Goal: Navigation & Orientation: Find specific page/section

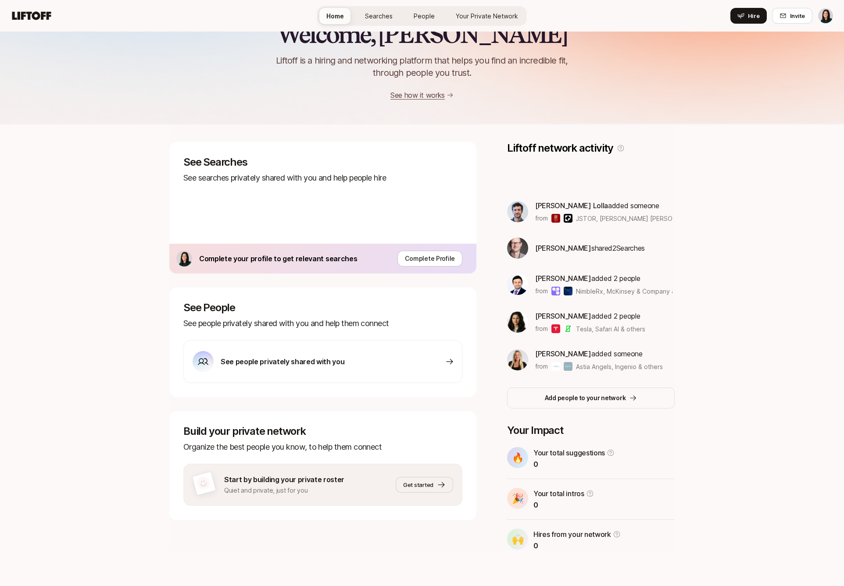
scroll to position [7, 0]
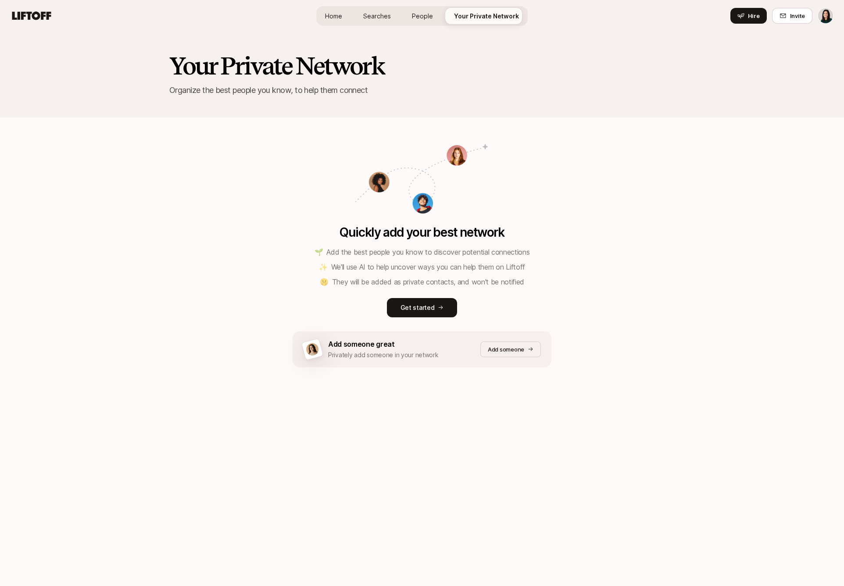
click at [334, 17] on span "Home" at bounding box center [333, 15] width 17 height 9
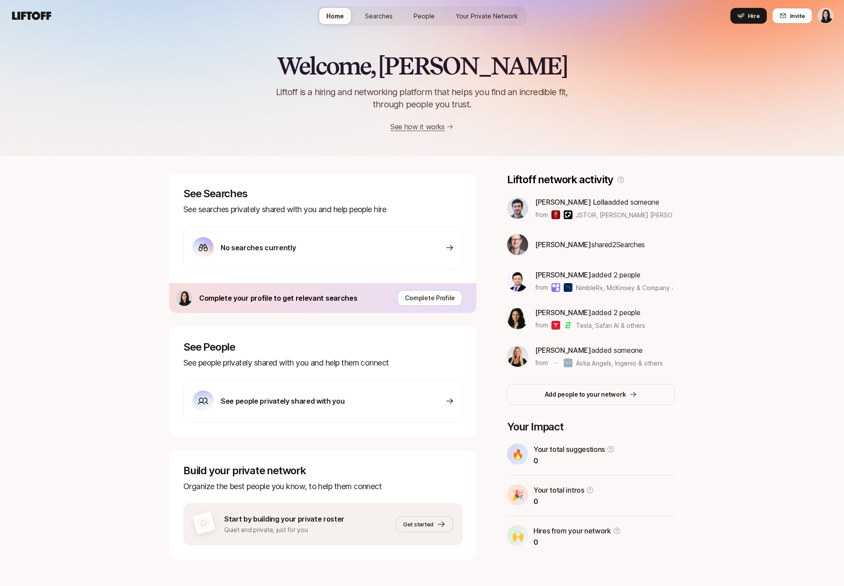
click at [374, 13] on span "Searches" at bounding box center [379, 15] width 28 height 9
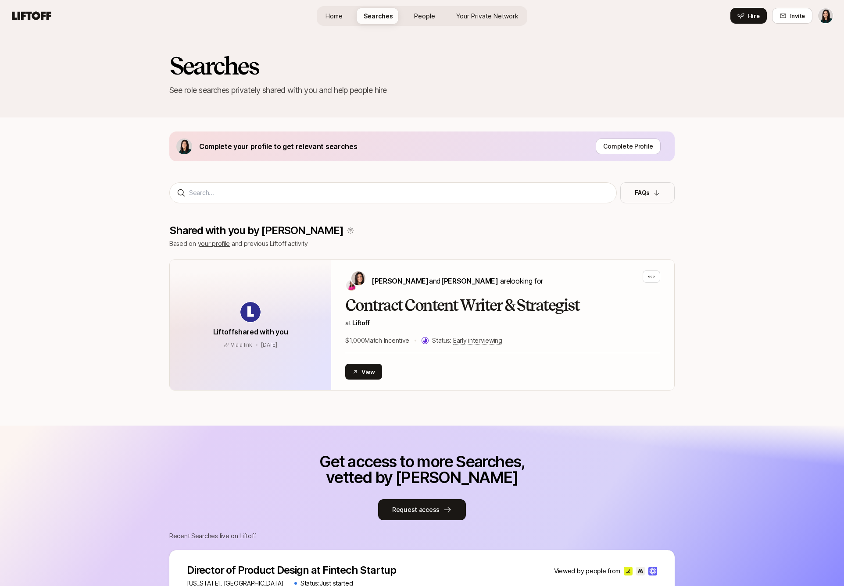
click at [430, 18] on span "People" at bounding box center [424, 15] width 21 height 9
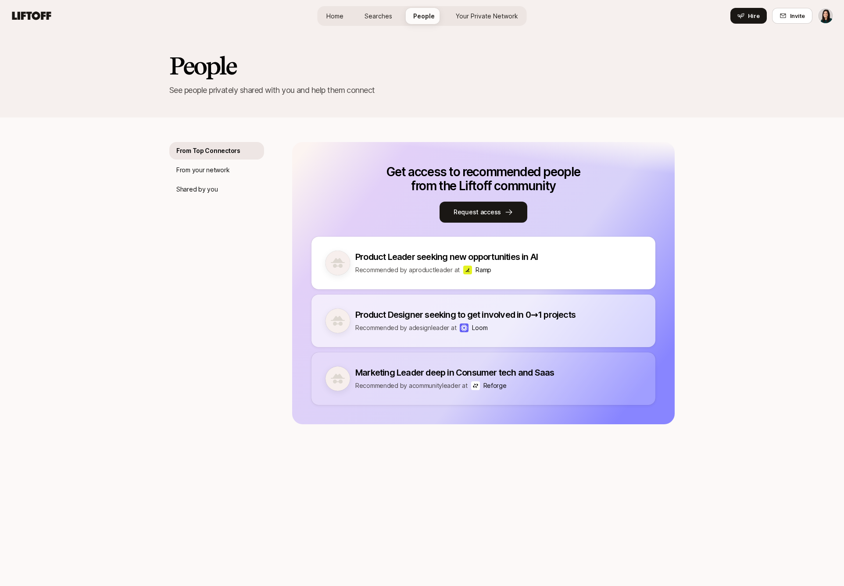
click at [472, 17] on span "Your Private Network" at bounding box center [487, 15] width 62 height 9
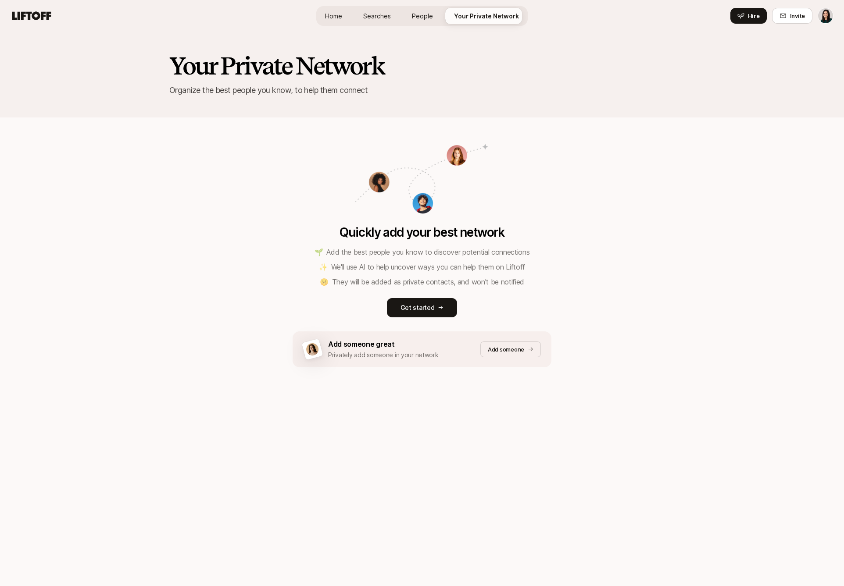
click at [382, 11] on span "Searches" at bounding box center [377, 15] width 28 height 9
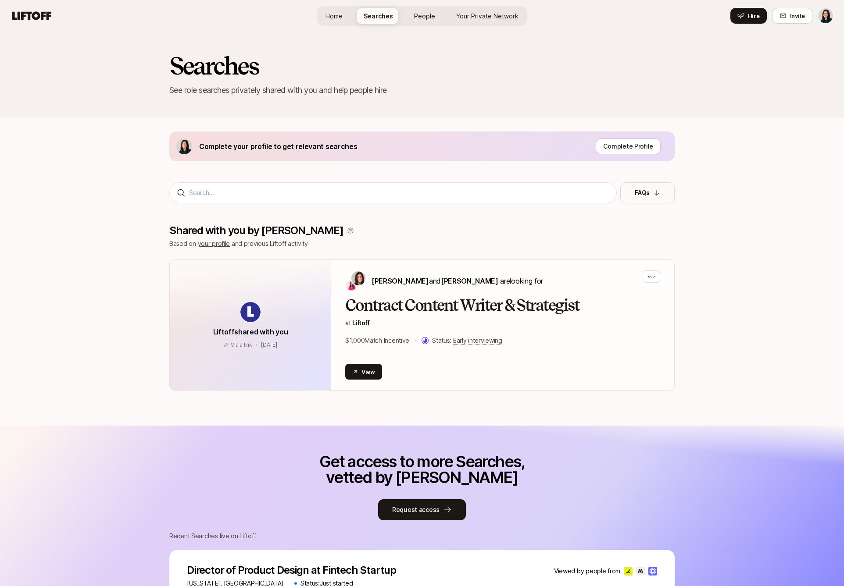
click at [413, 20] on link "People" at bounding box center [424, 16] width 35 height 16
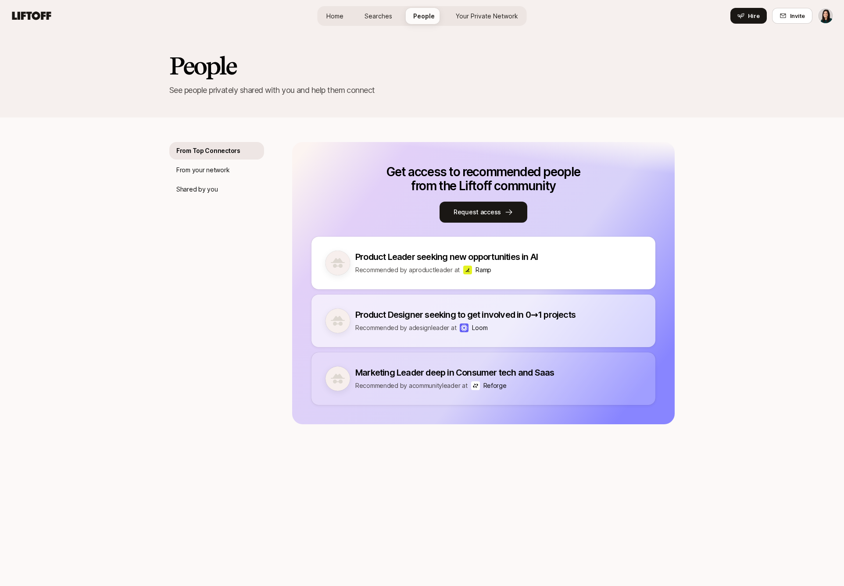
click at [382, 16] on span "Searches" at bounding box center [378, 15] width 28 height 9
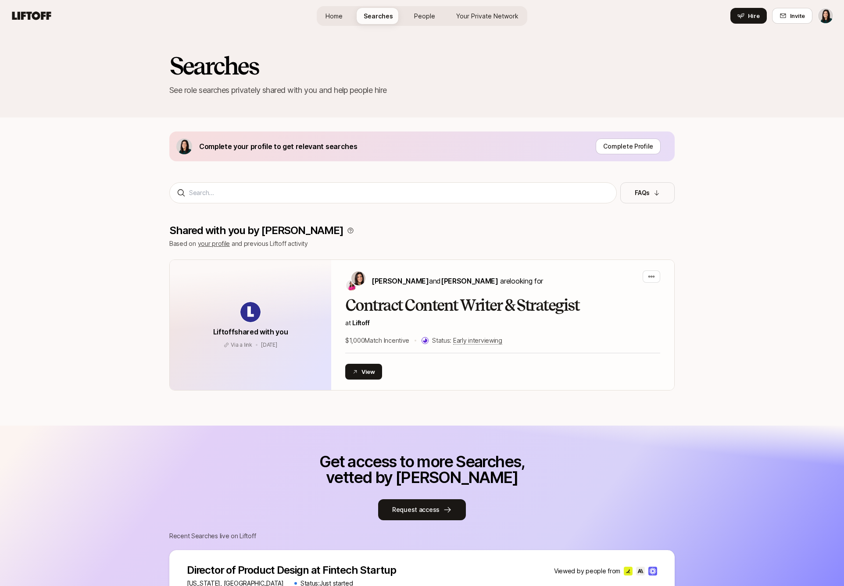
click at [417, 25] on div "Home Searches People Your Private Network Hire" at bounding box center [422, 16] width 210 height 20
click at [416, 18] on span "People" at bounding box center [424, 15] width 21 height 9
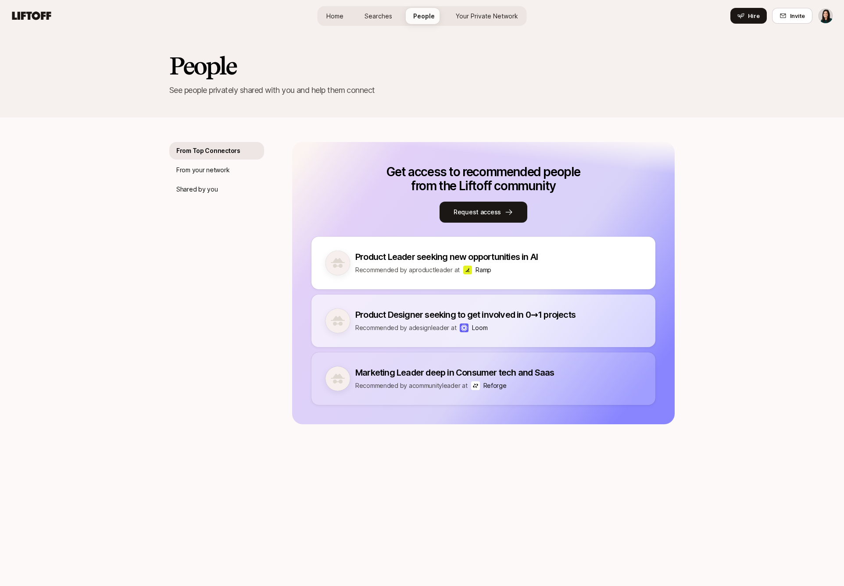
click at [333, 18] on span "Home" at bounding box center [334, 15] width 17 height 9
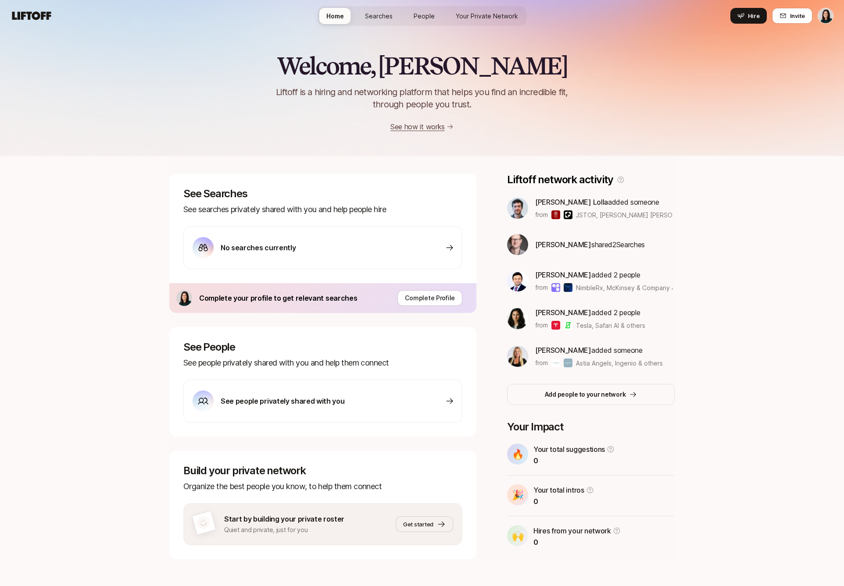
click at [383, 18] on span "Searches" at bounding box center [379, 15] width 28 height 9
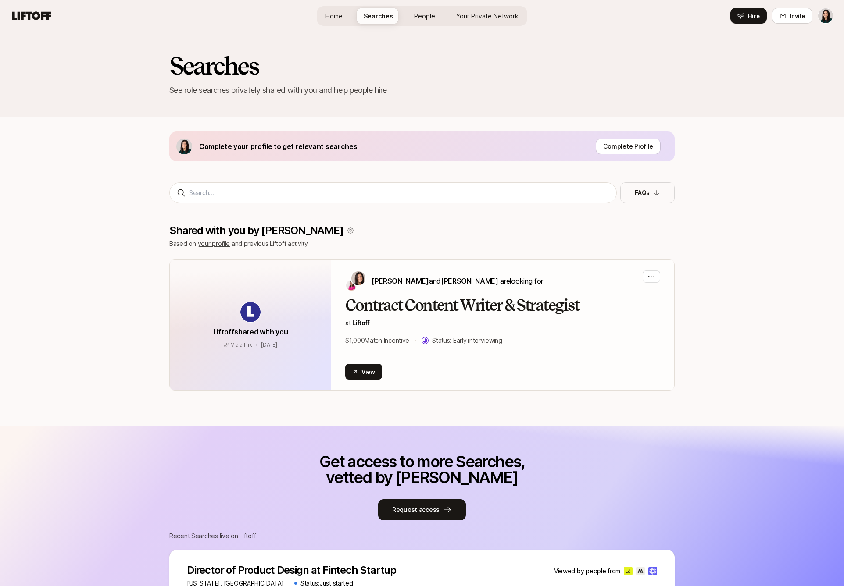
click at [432, 18] on span "People" at bounding box center [424, 15] width 21 height 9
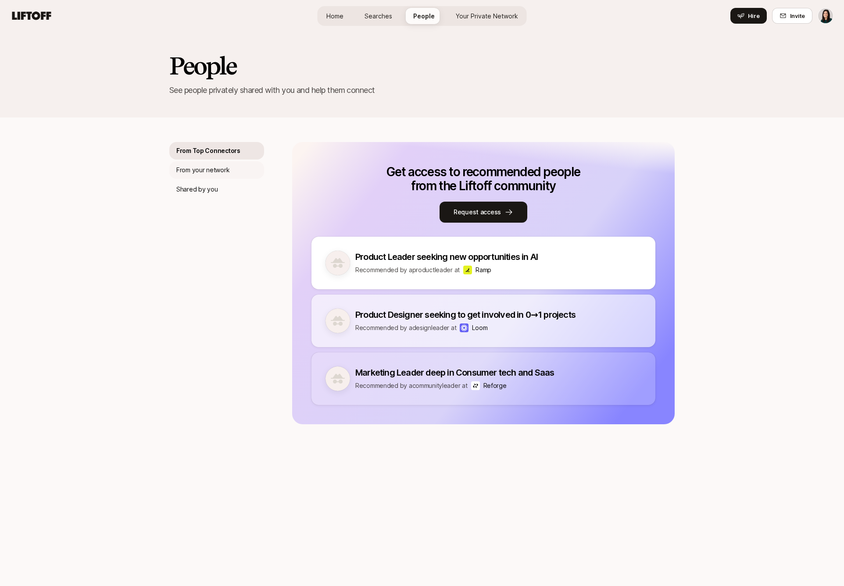
click at [231, 166] on div "From your network" at bounding box center [216, 170] width 95 height 18
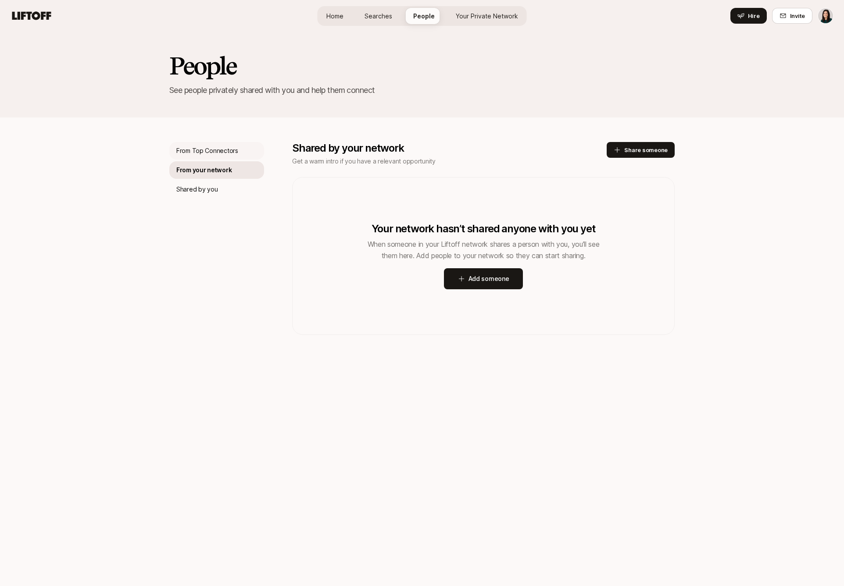
click at [234, 158] on div "From Top Connectors" at bounding box center [216, 151] width 95 height 18
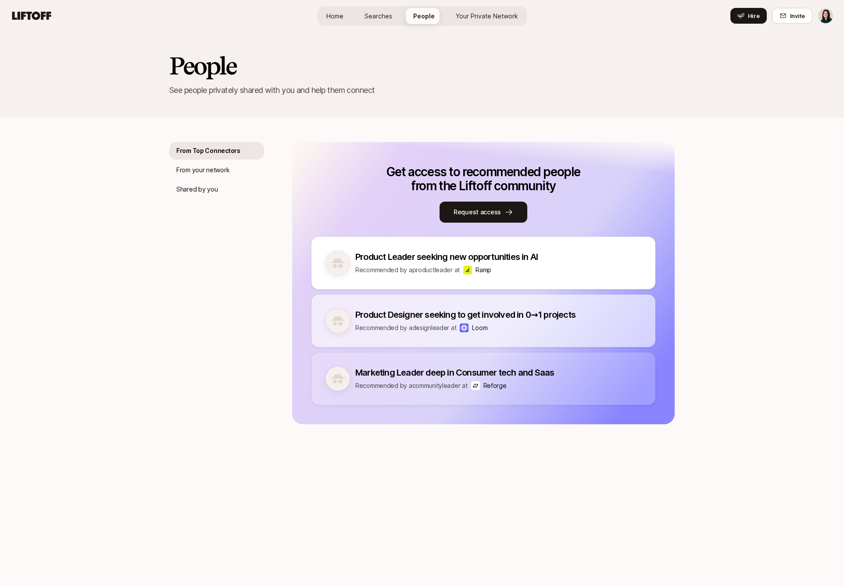
click at [382, 14] on span "Searches" at bounding box center [378, 15] width 28 height 9
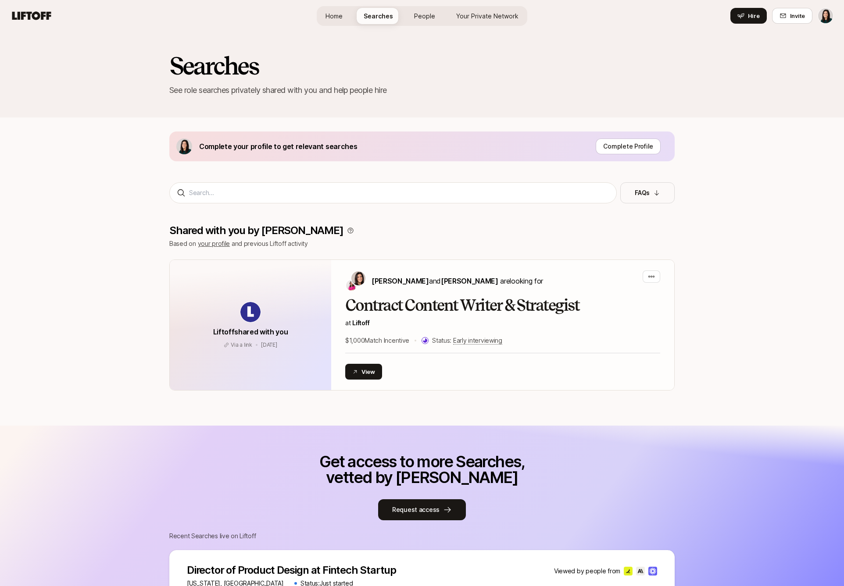
click at [346, 16] on link "Home" at bounding box center [333, 16] width 31 height 16
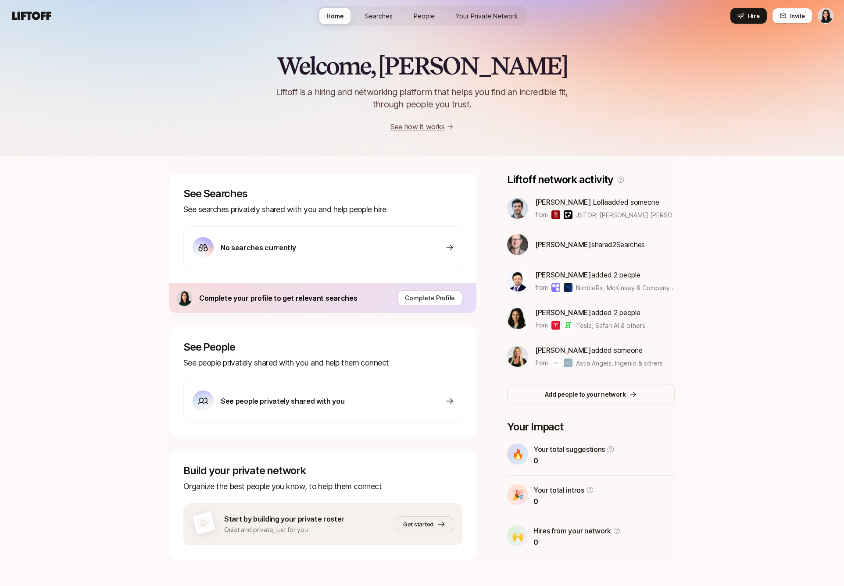
click at [368, 22] on link "Searches" at bounding box center [379, 16] width 42 height 16
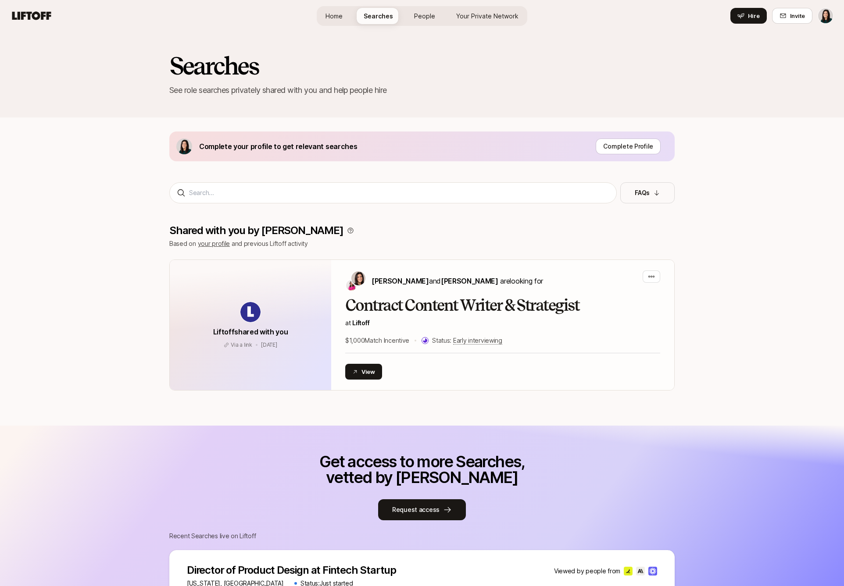
click at [424, 16] on span "People" at bounding box center [424, 15] width 21 height 9
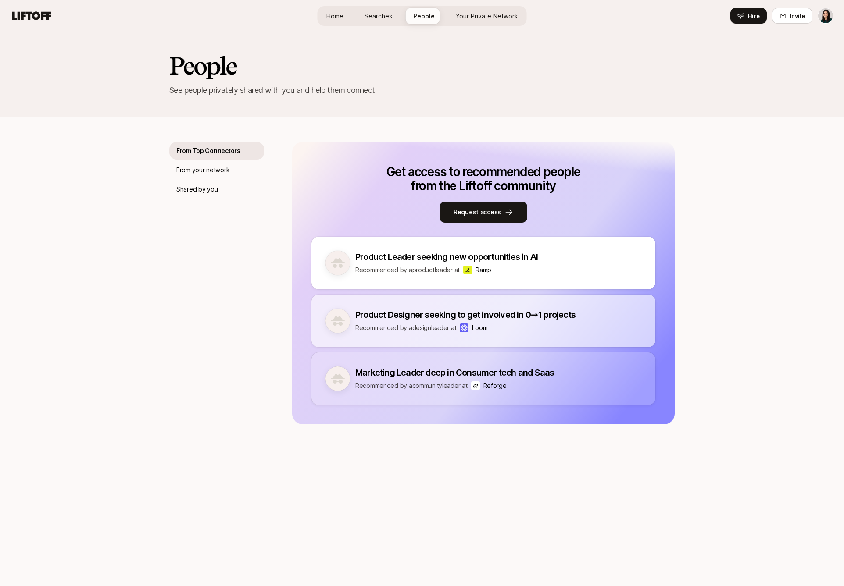
click at [489, 15] on span "Your Private Network" at bounding box center [487, 15] width 62 height 9
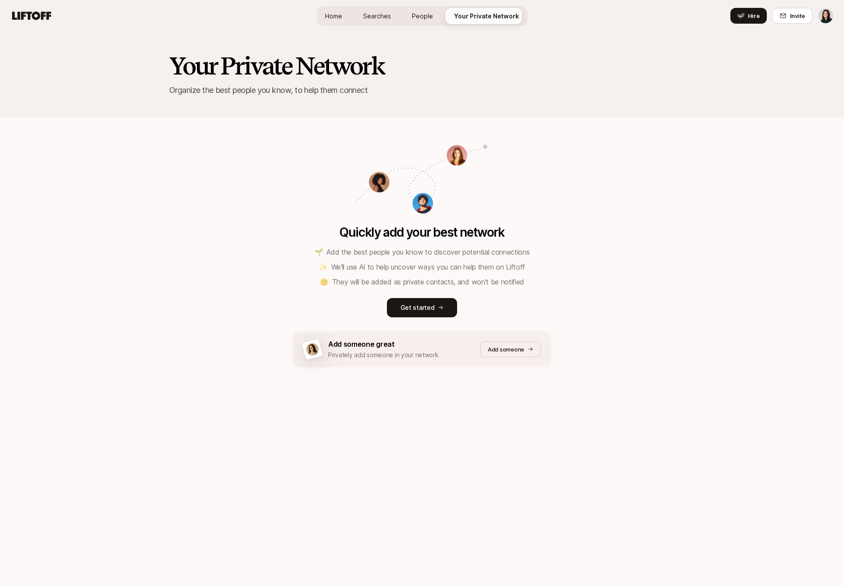
click at [349, 18] on link "Home" at bounding box center [333, 16] width 31 height 16
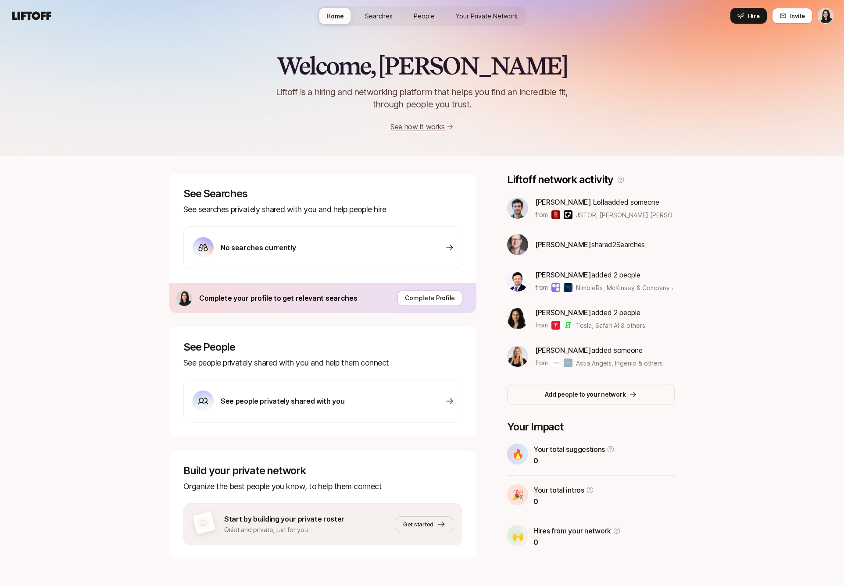
click at [262, 246] on p "No searches currently" at bounding box center [258, 247] width 75 height 11
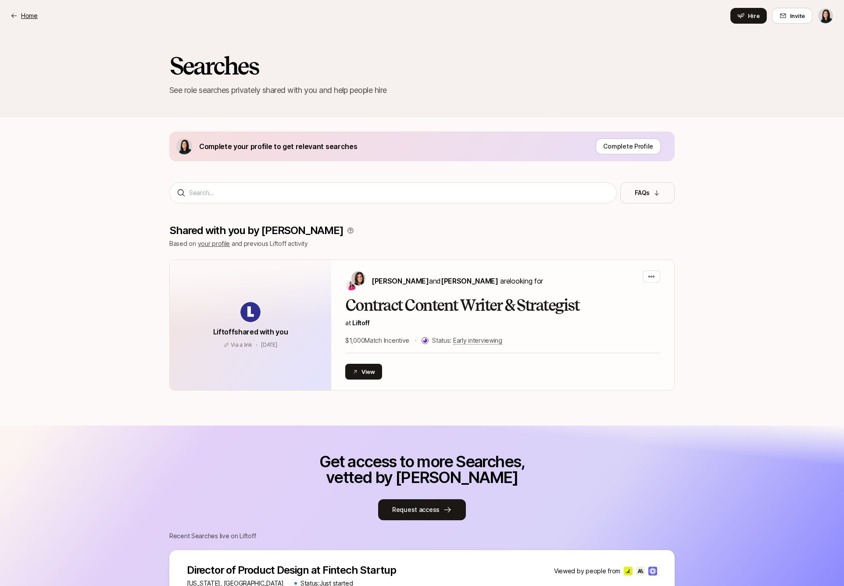
click at [25, 13] on p "Home" at bounding box center [29, 16] width 17 height 11
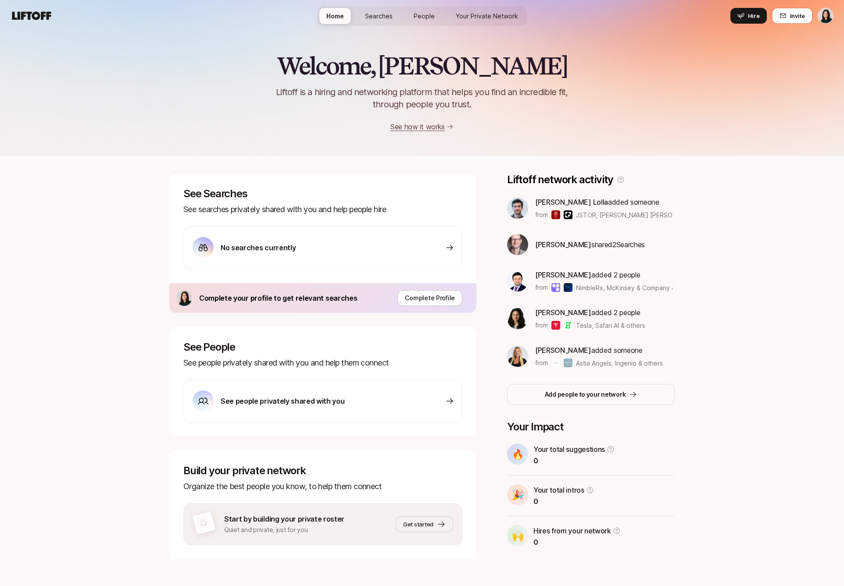
click at [500, 12] on span "Your Private Network" at bounding box center [487, 15] width 62 height 9
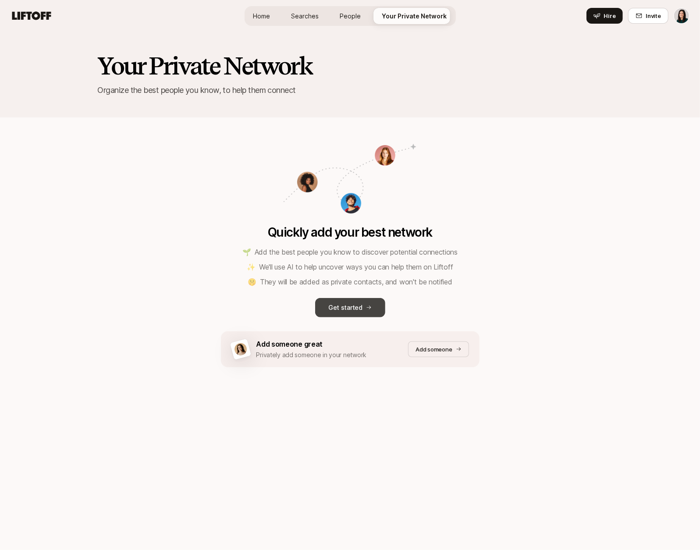
click at [363, 309] on button "Get started" at bounding box center [350, 307] width 70 height 19
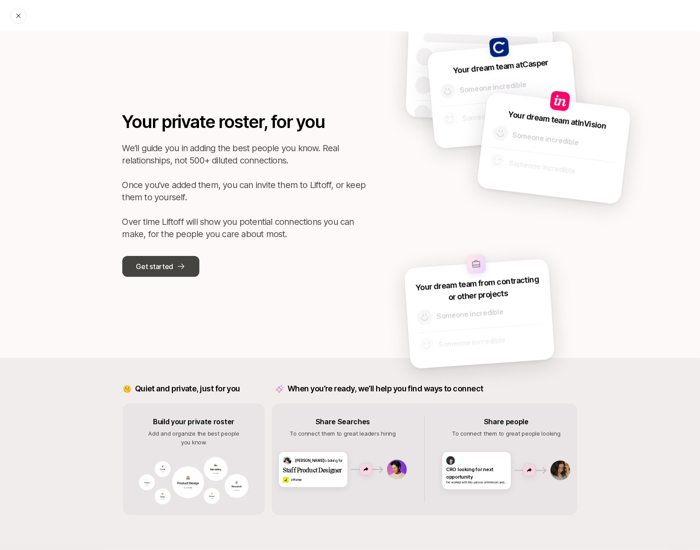
click at [163, 274] on button "Get started" at bounding box center [160, 266] width 77 height 21
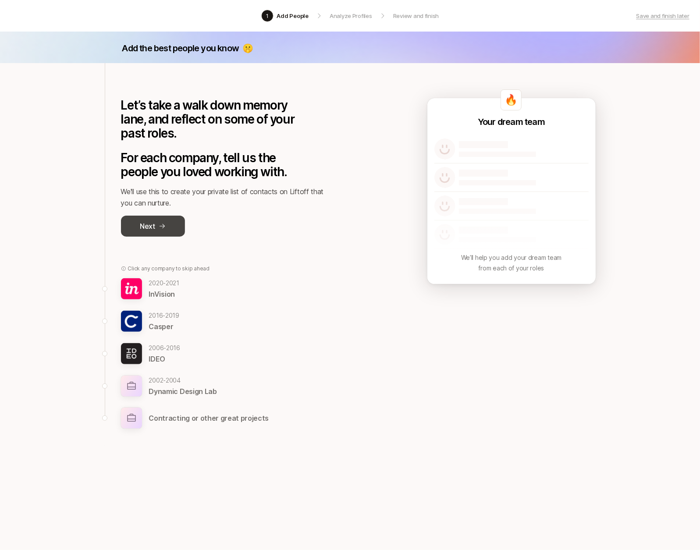
click at [162, 231] on button "Next" at bounding box center [153, 226] width 64 height 21
